Goal: Check status: Check status

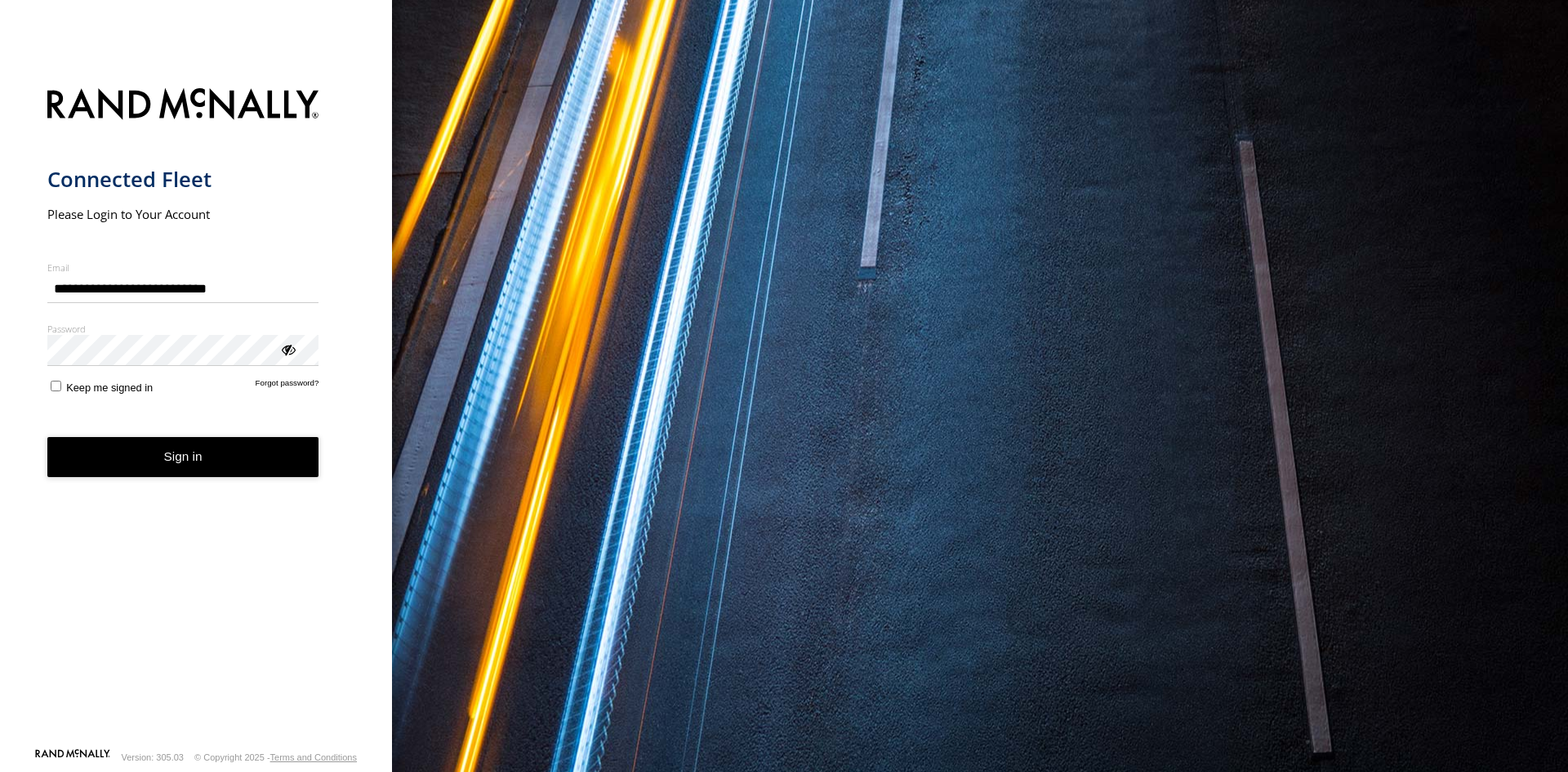
click at [163, 472] on button "Sign in" at bounding box center [183, 456] width 271 height 40
click at [166, 466] on button "Sign in" at bounding box center [183, 456] width 271 height 40
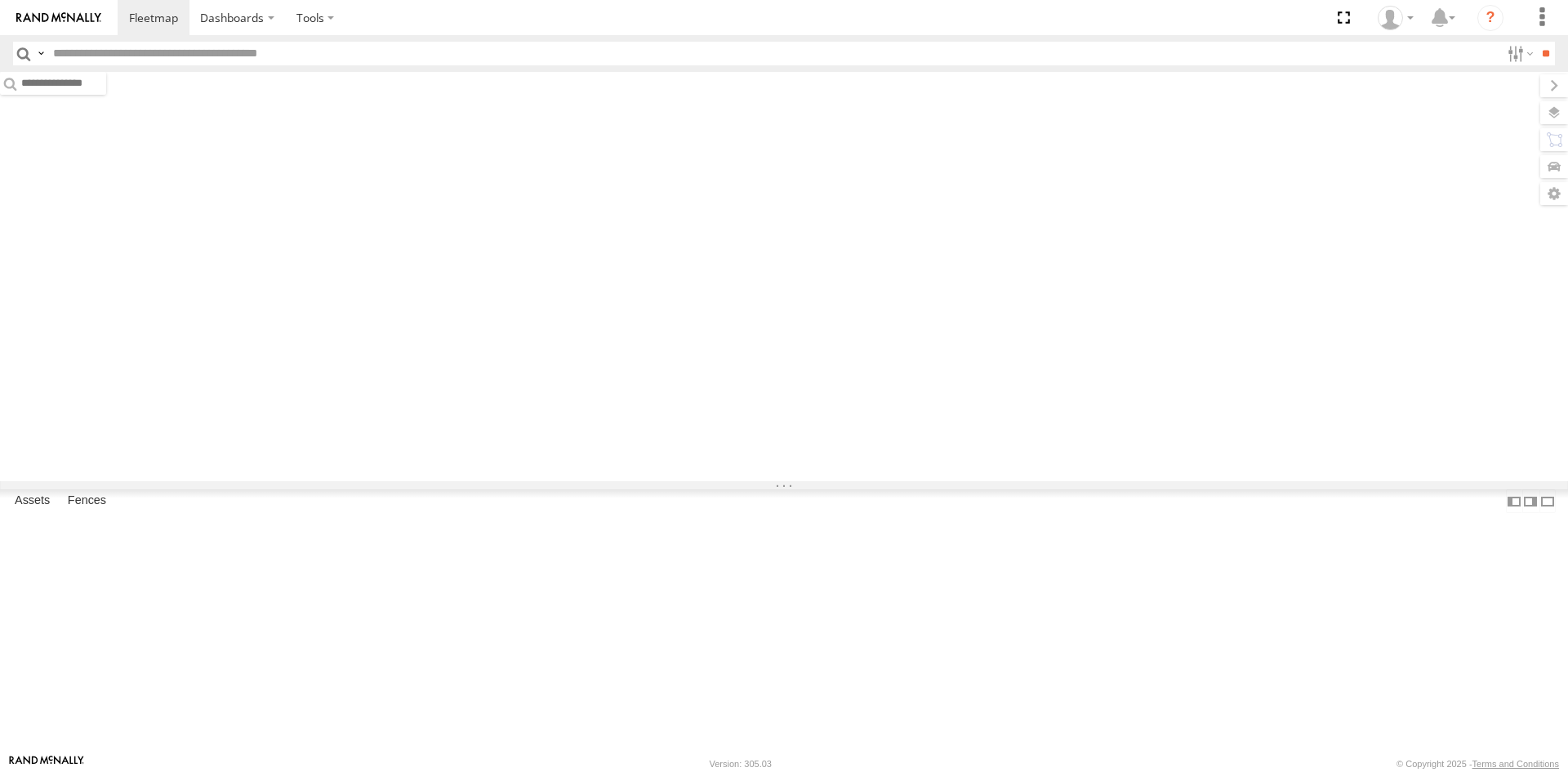
click at [256, 61] on input "text" at bounding box center [773, 53] width 1453 height 24
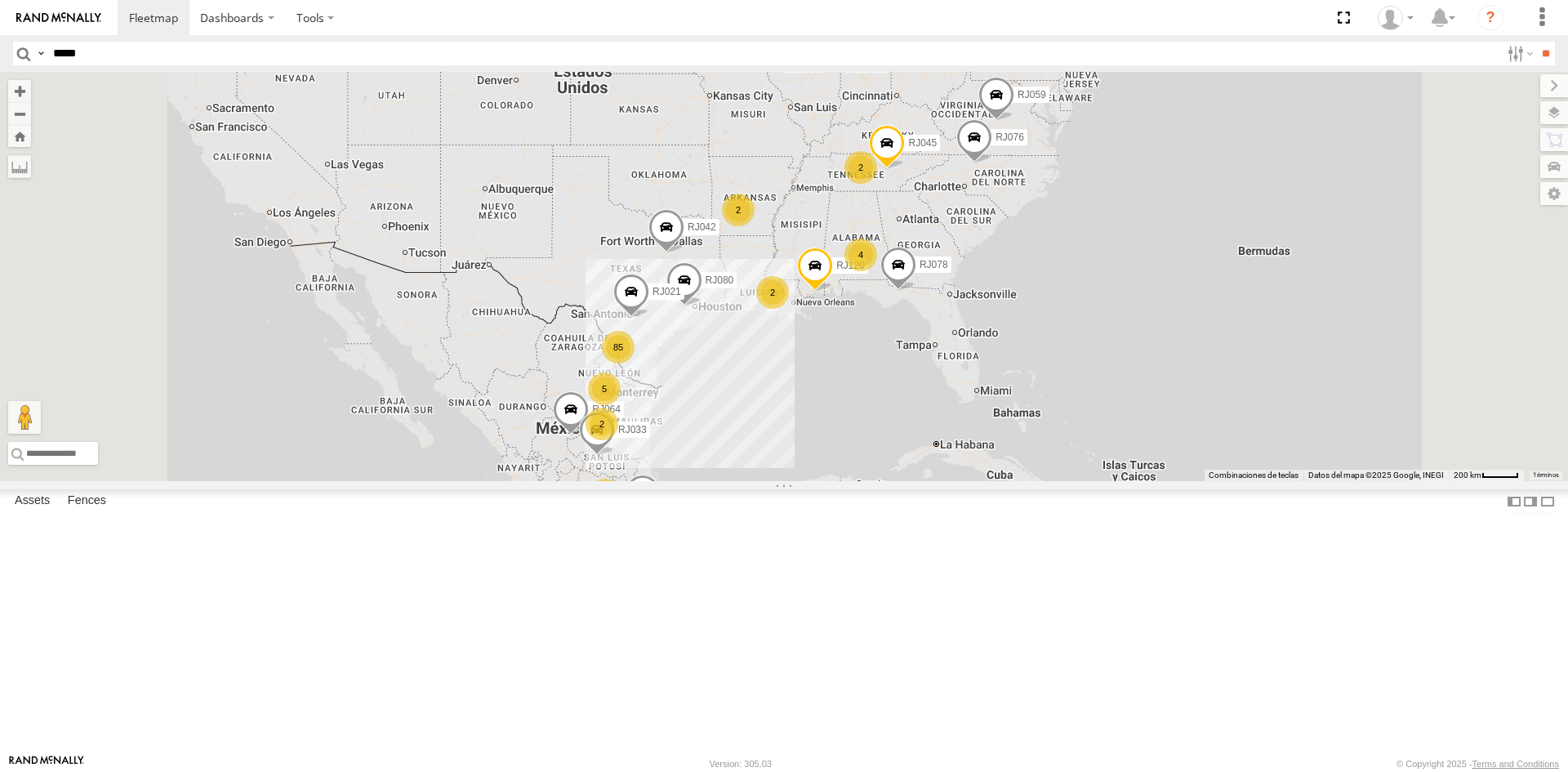
type input "*****"
click at [1536, 42] on input "**" at bounding box center [1545, 53] width 18 height 24
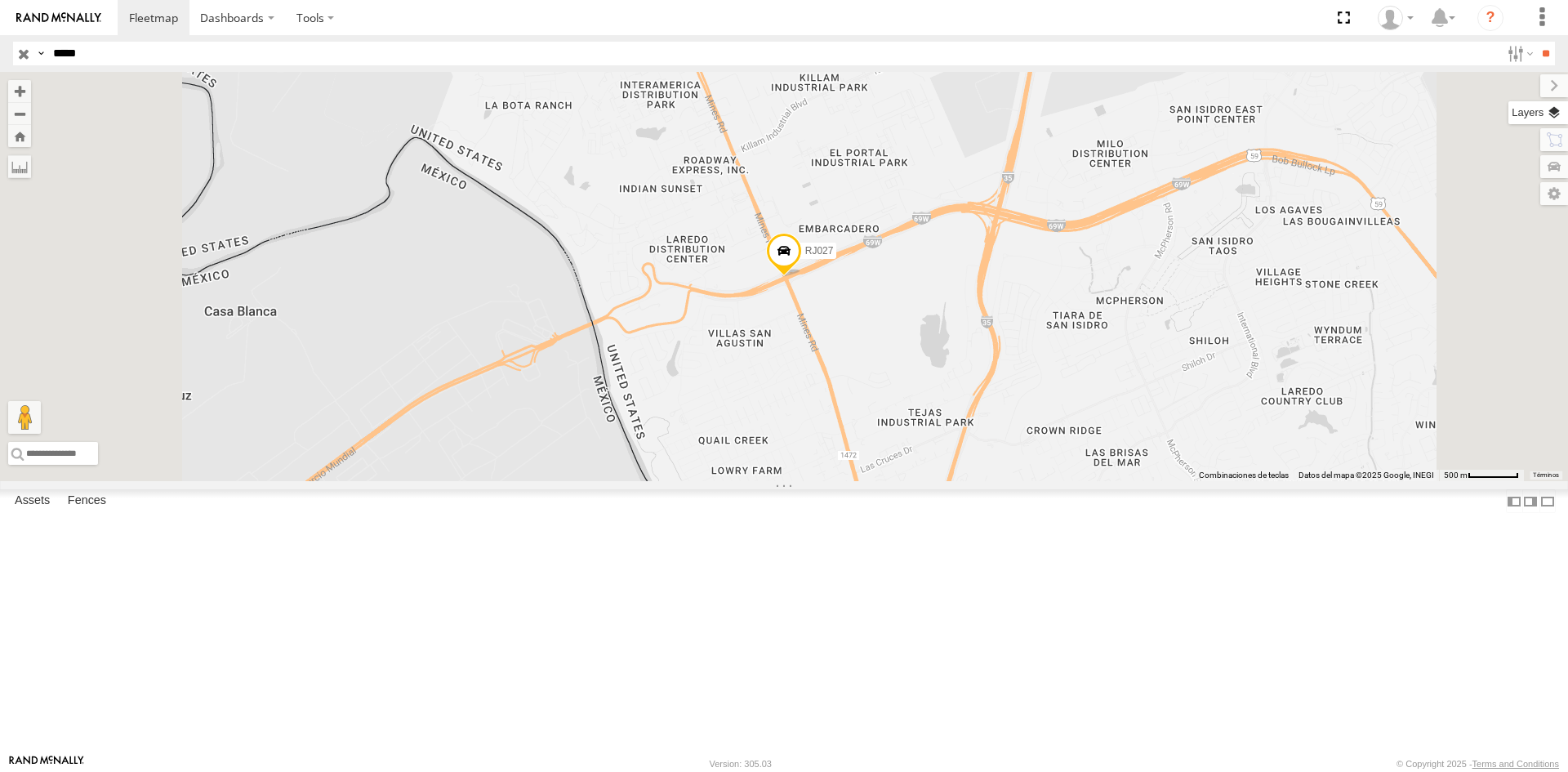
click at [1562, 119] on label at bounding box center [1538, 113] width 60 height 23
click at [0, 0] on span "Basemaps" at bounding box center [0, 0] width 0 height 0
click at [0, 0] on span "Satellite + Roadmap" at bounding box center [0, 0] width 0 height 0
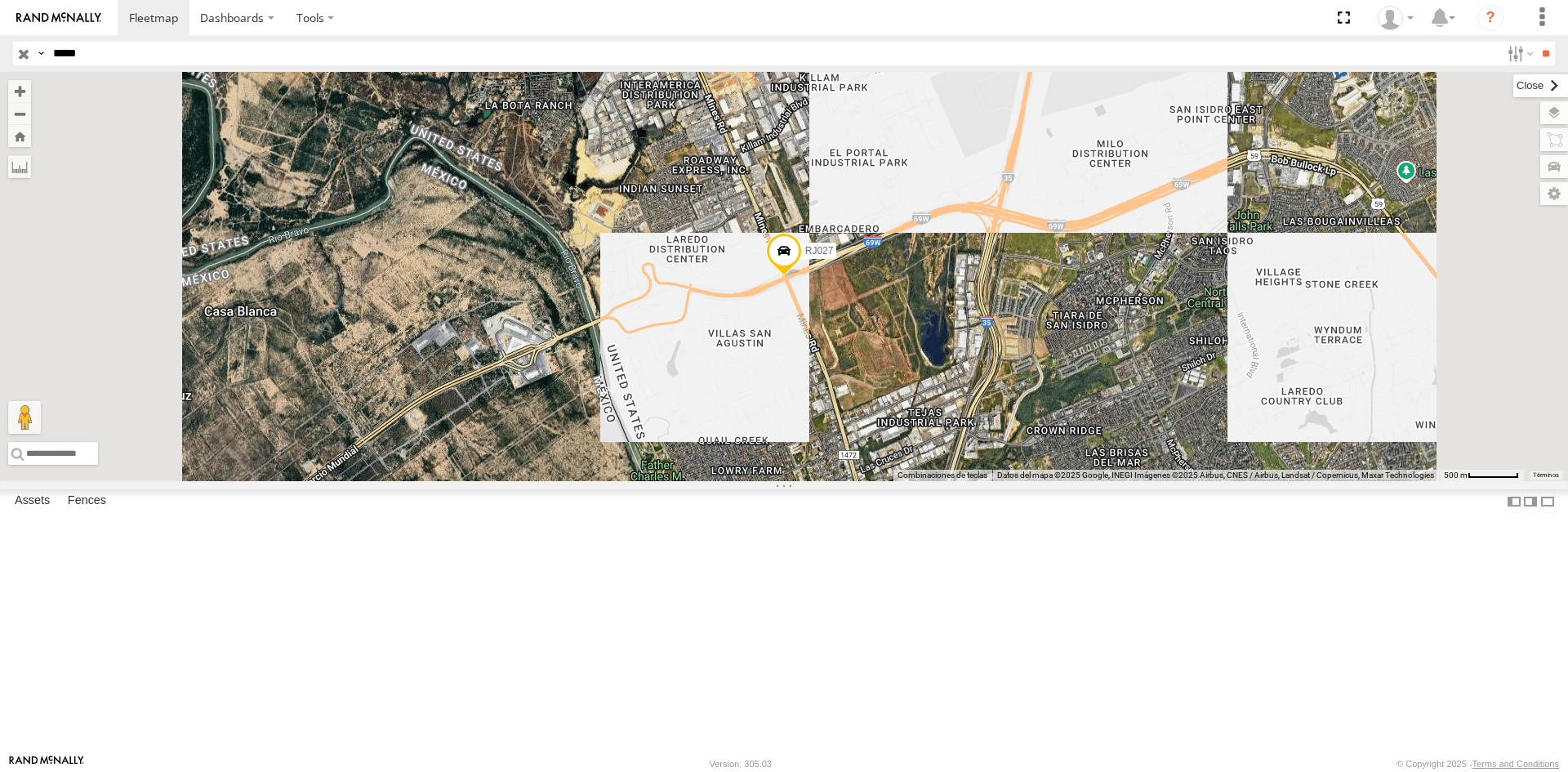
click at [1513, 86] on label at bounding box center [1540, 86] width 55 height 23
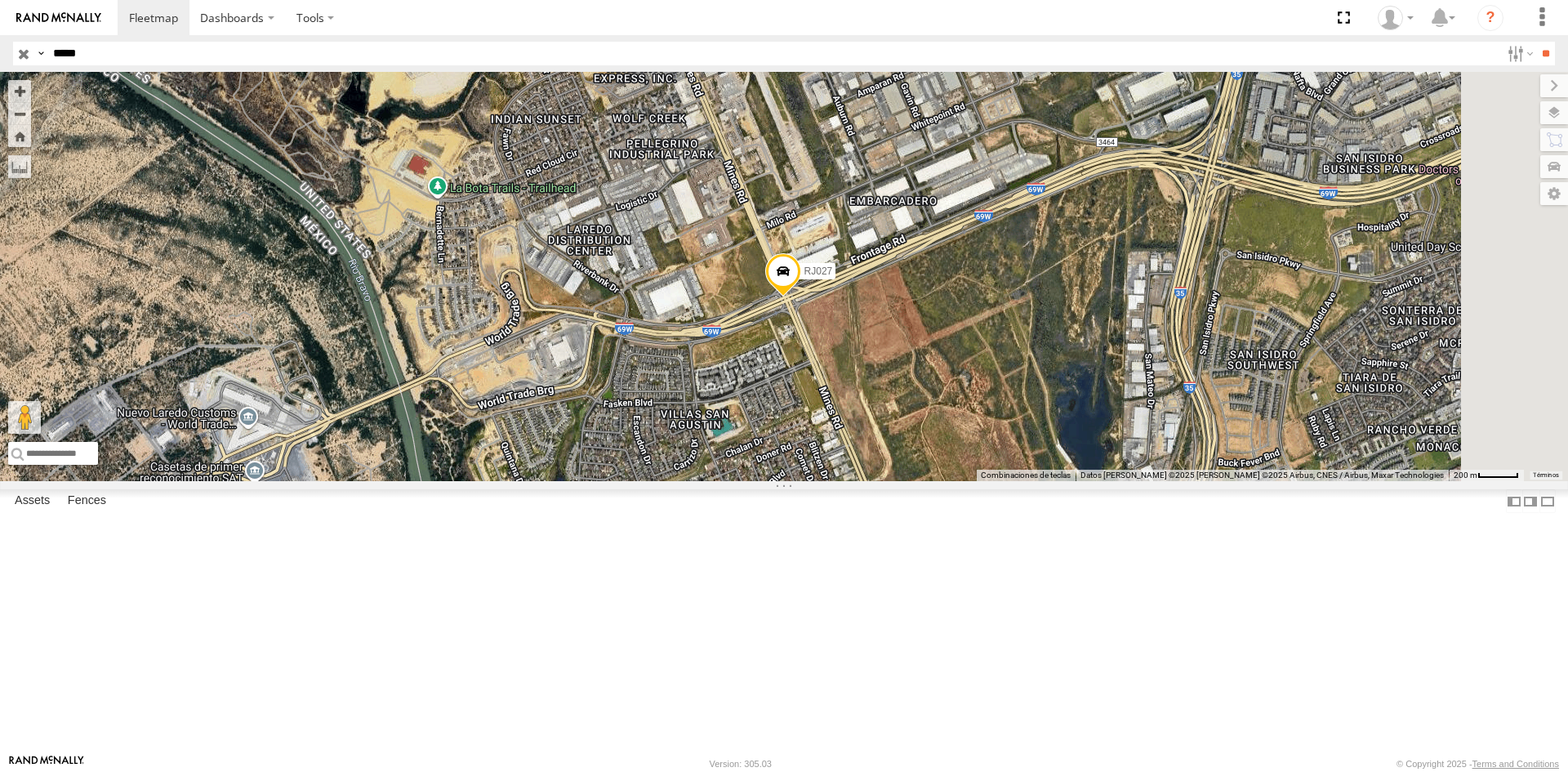
click at [801, 298] on span at bounding box center [783, 275] width 36 height 44
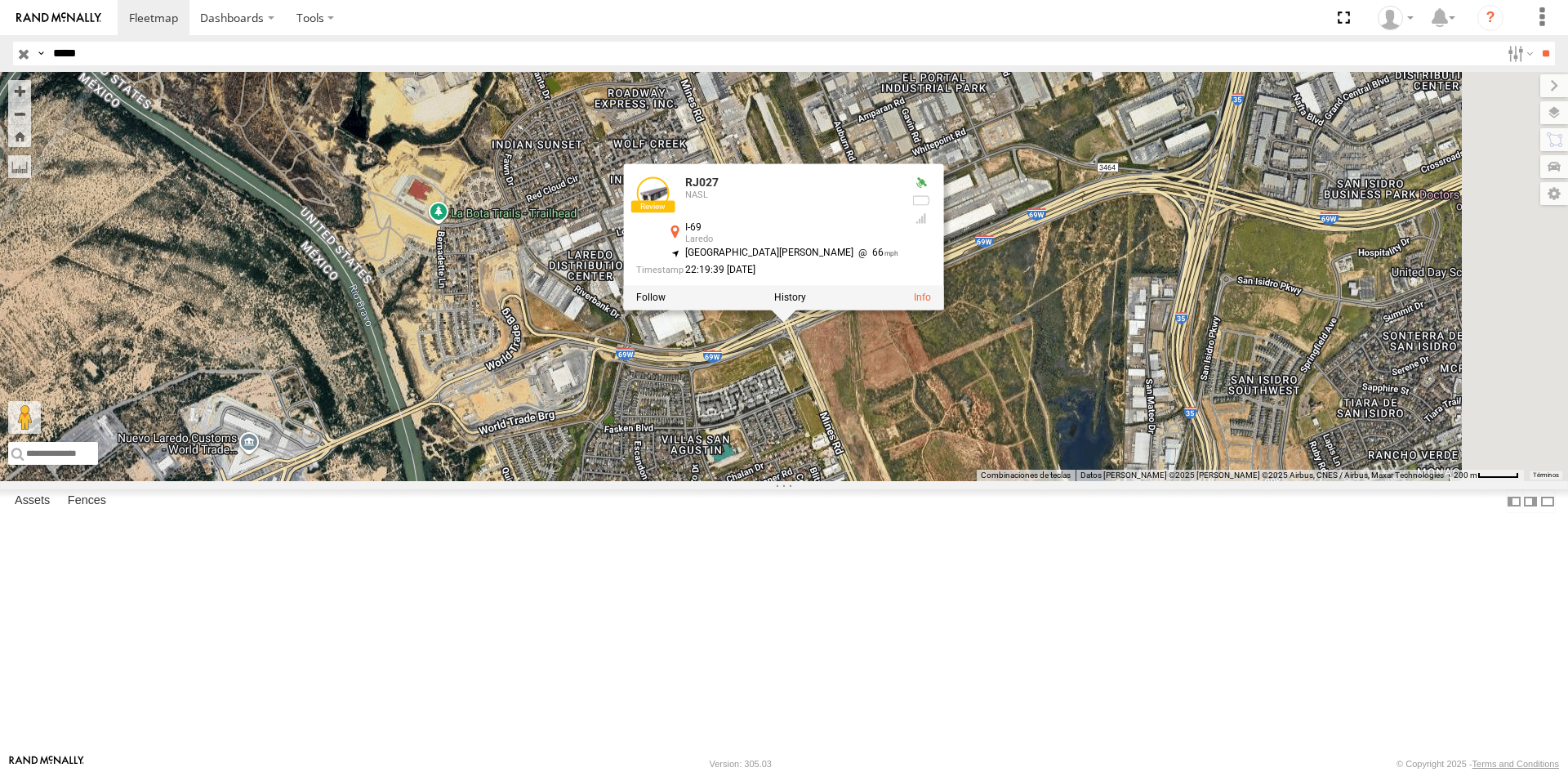
click at [943, 481] on div "RJ027 RJ027 NASL I-69 Laredo 27.60153 , -99.51684 South [PERSON_NAME] 66 22:19:…" at bounding box center [784, 275] width 1568 height 409
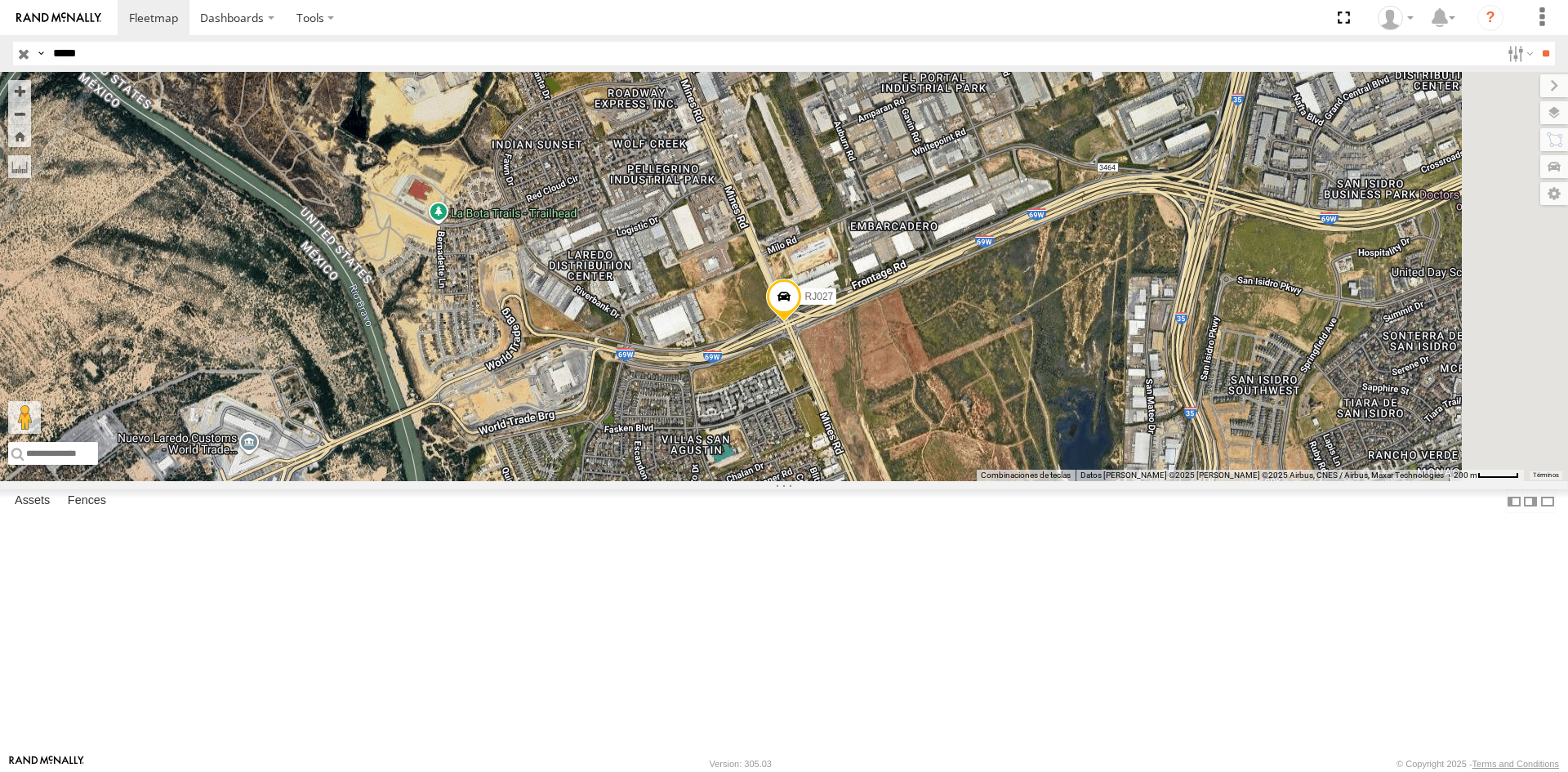
click at [802, 323] on span at bounding box center [784, 300] width 36 height 44
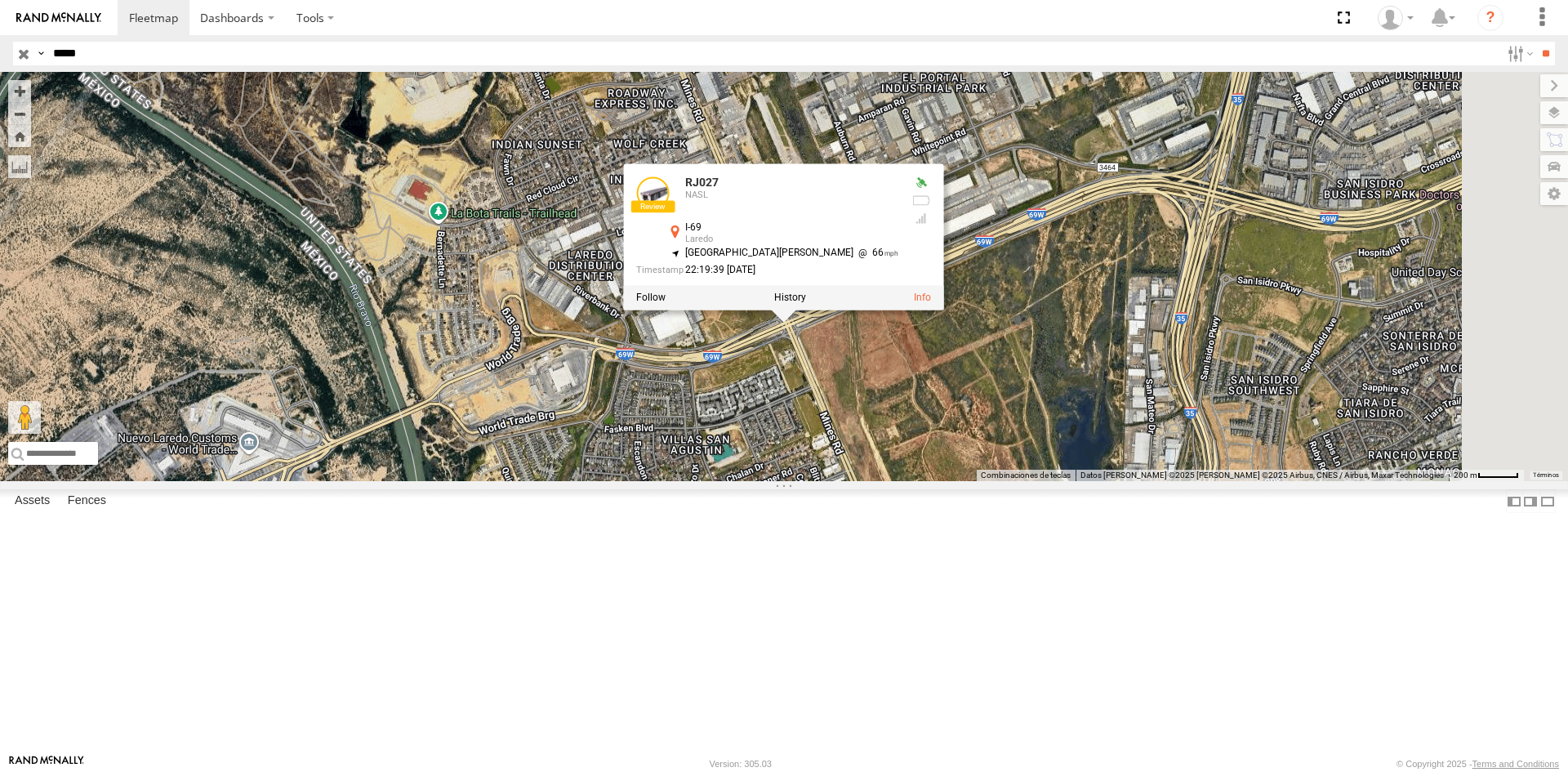
click at [920, 461] on div "RJ027 RJ027 NASL I-69 Laredo 27.60153 , -99.51684 South [PERSON_NAME] 66 22:19:…" at bounding box center [784, 275] width 1568 height 409
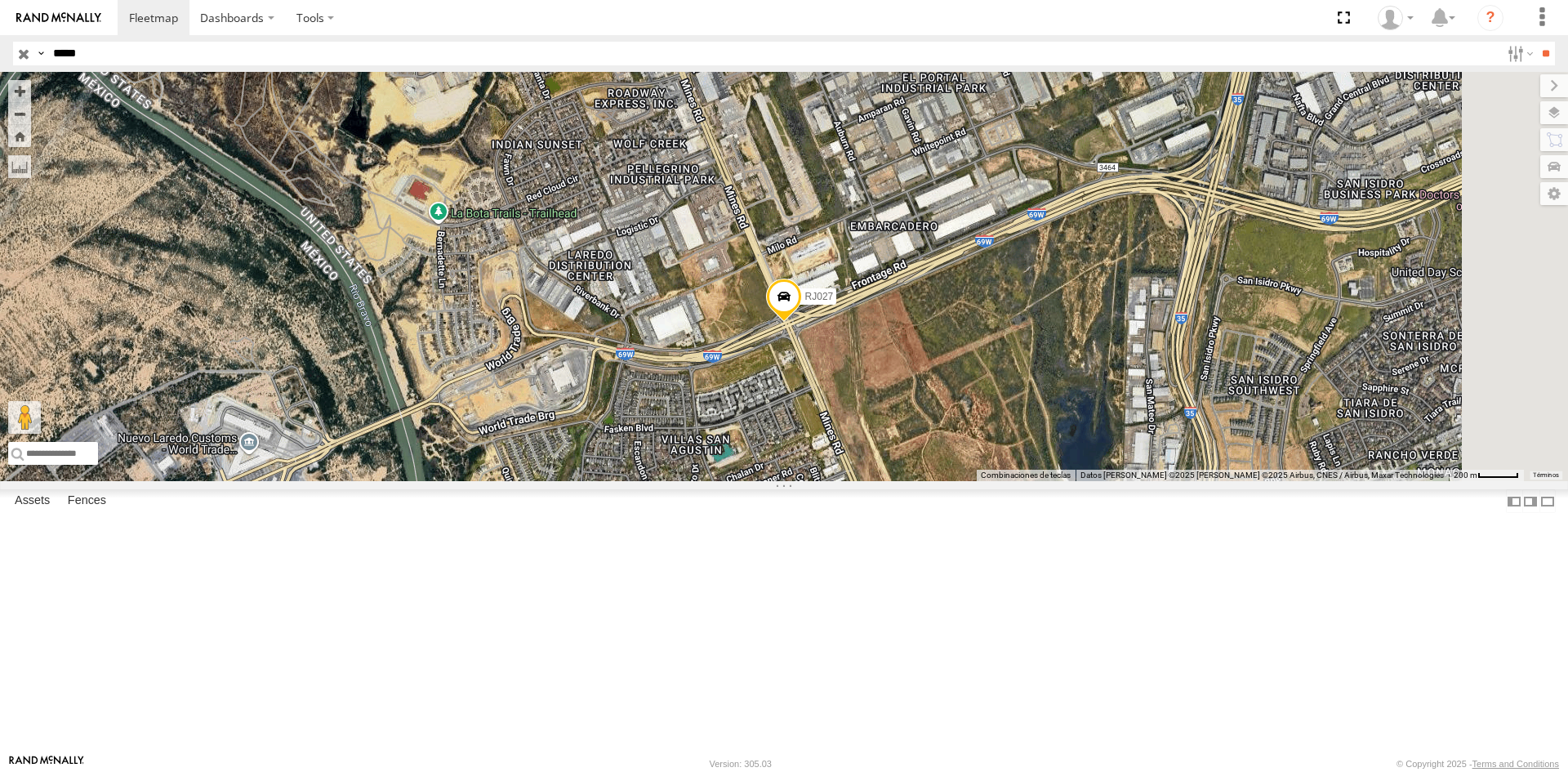
click at [0, 0] on span at bounding box center [0, 0] width 0 height 0
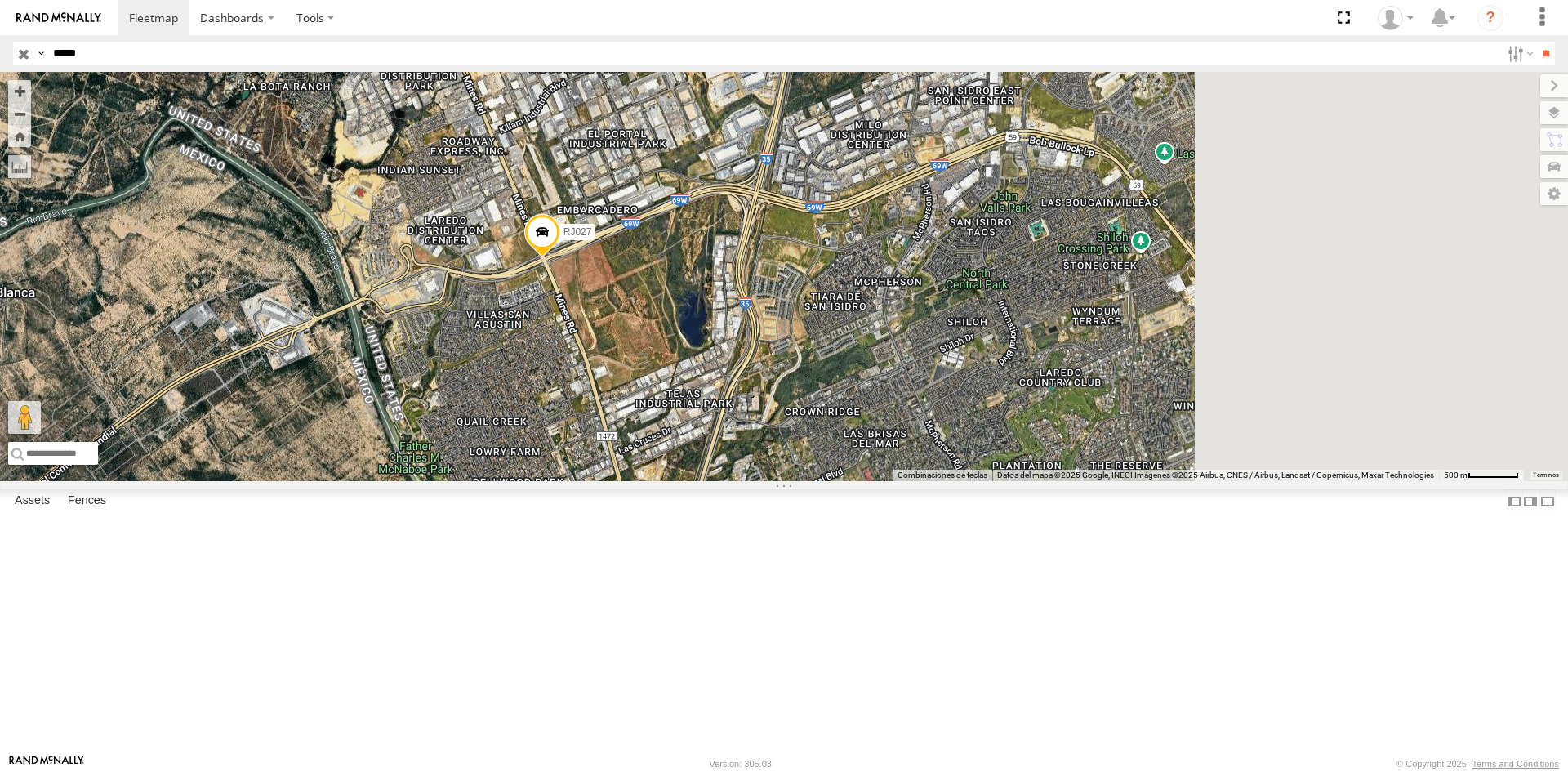
drag, startPoint x: 927, startPoint y: 400, endPoint x: 671, endPoint y: 382, distance: 256.6
click at [671, 382] on div "RJ027" at bounding box center [784, 275] width 1568 height 409
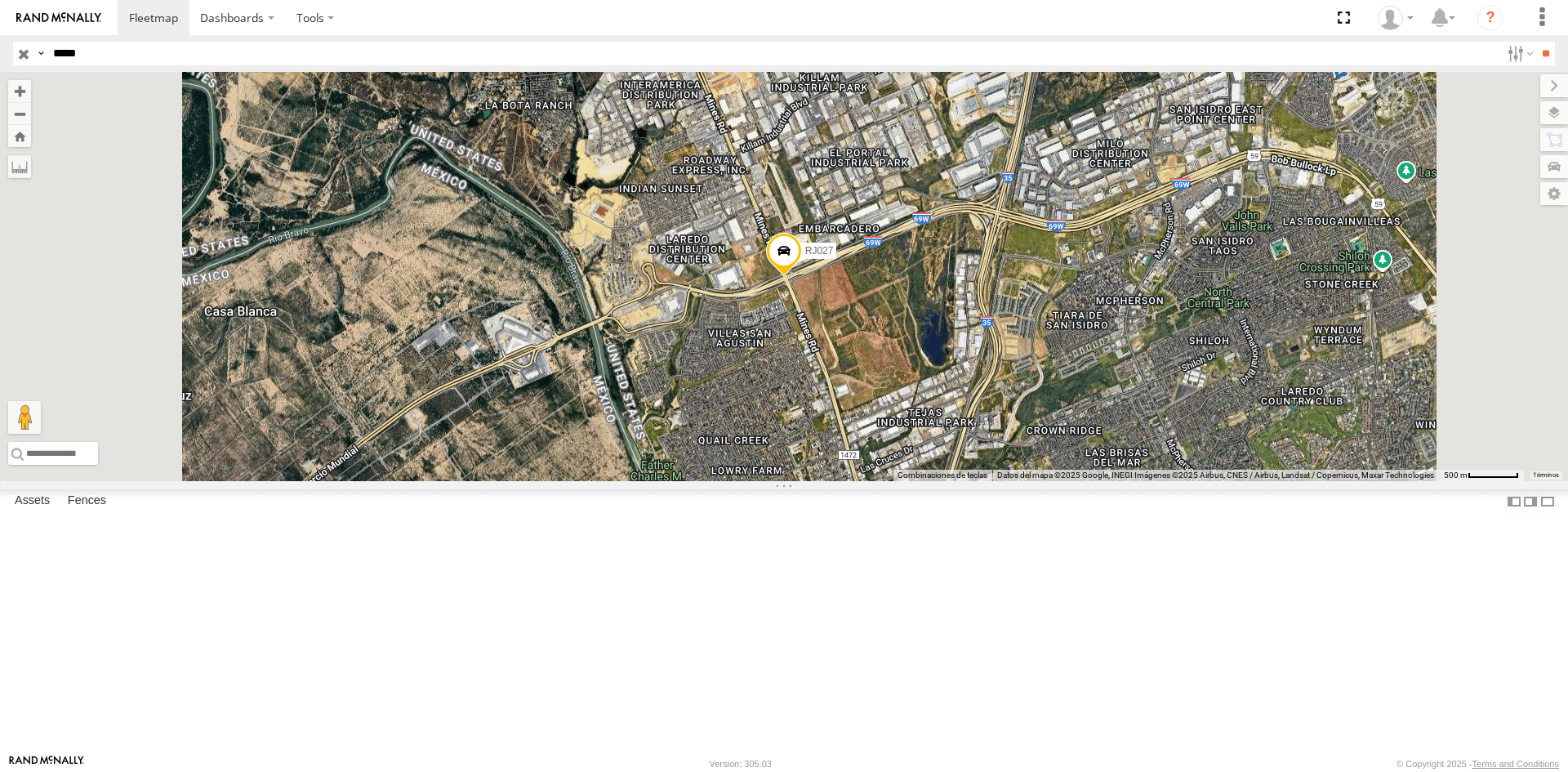
drag, startPoint x: 908, startPoint y: 329, endPoint x: 874, endPoint y: 298, distance: 46.0
click at [874, 298] on div "RJ027" at bounding box center [784, 275] width 1568 height 409
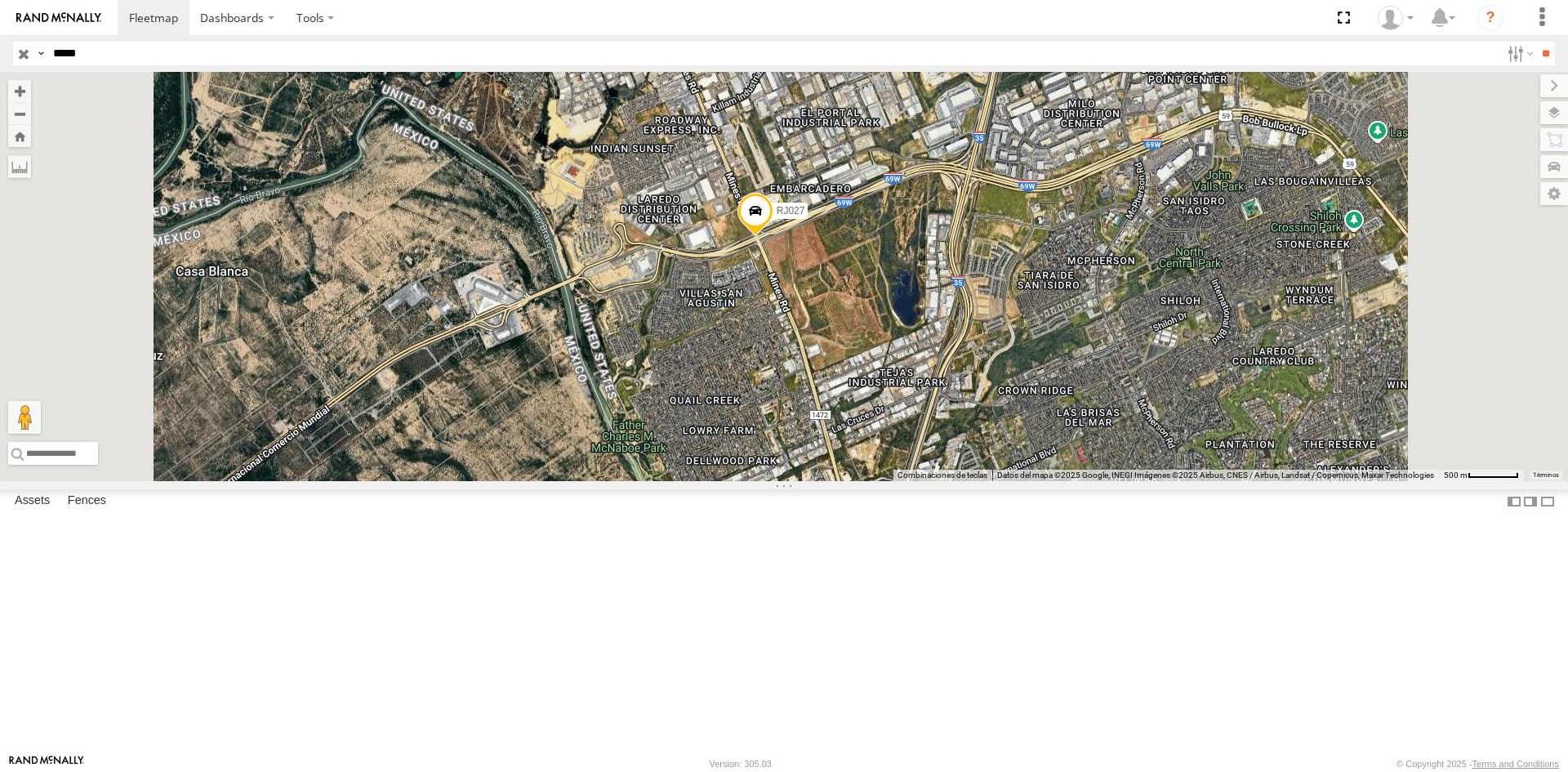
click at [0, 0] on span at bounding box center [0, 0] width 0 height 0
click at [773, 237] on span at bounding box center [755, 214] width 36 height 44
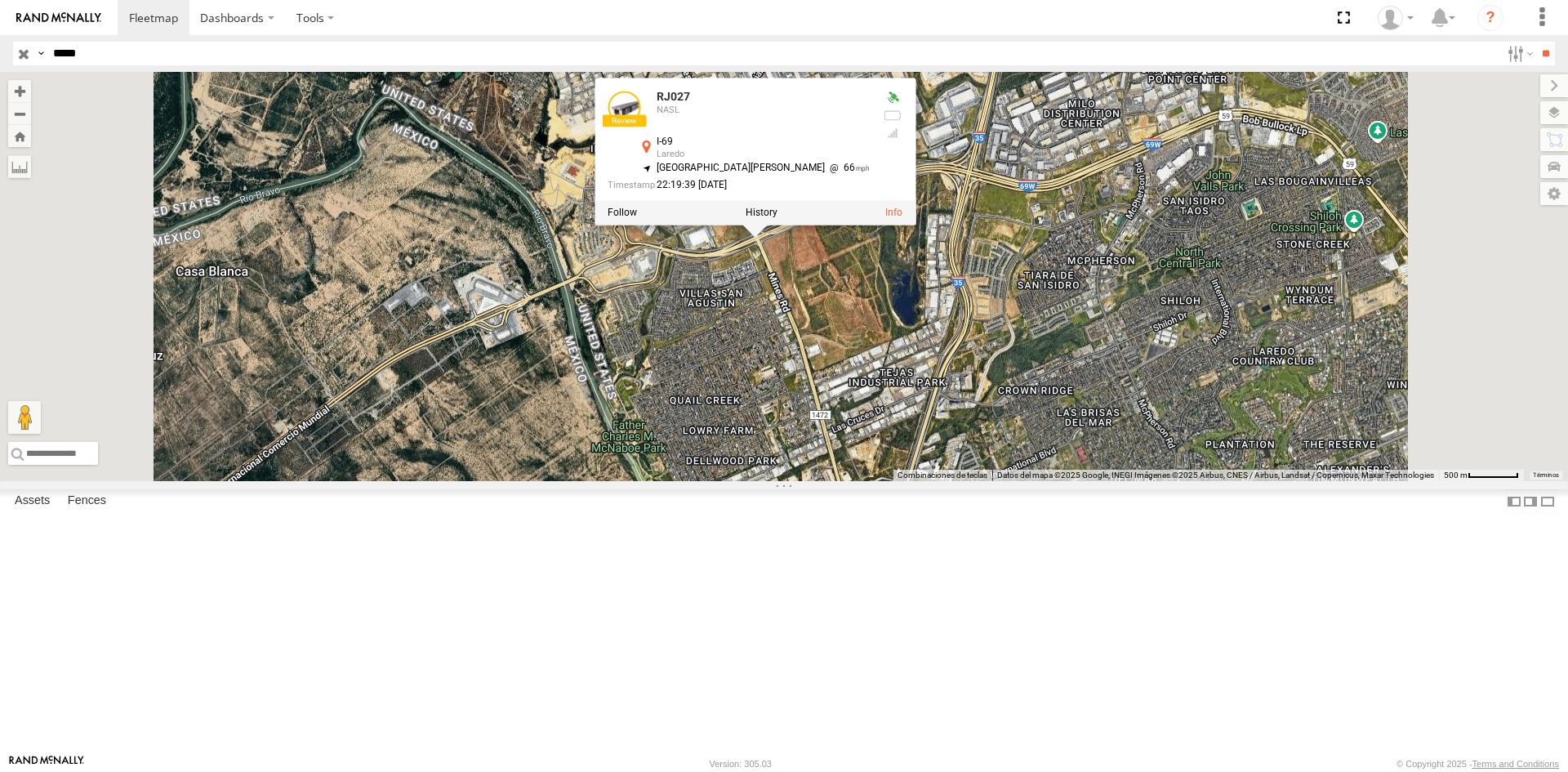
click at [944, 437] on div "RJ027 RJ027 NASL I-69 Laredo 27.60153 , -99.51684 South [PERSON_NAME] 66 22:19:…" at bounding box center [784, 275] width 1568 height 409
